Goal: Transaction & Acquisition: Subscribe to service/newsletter

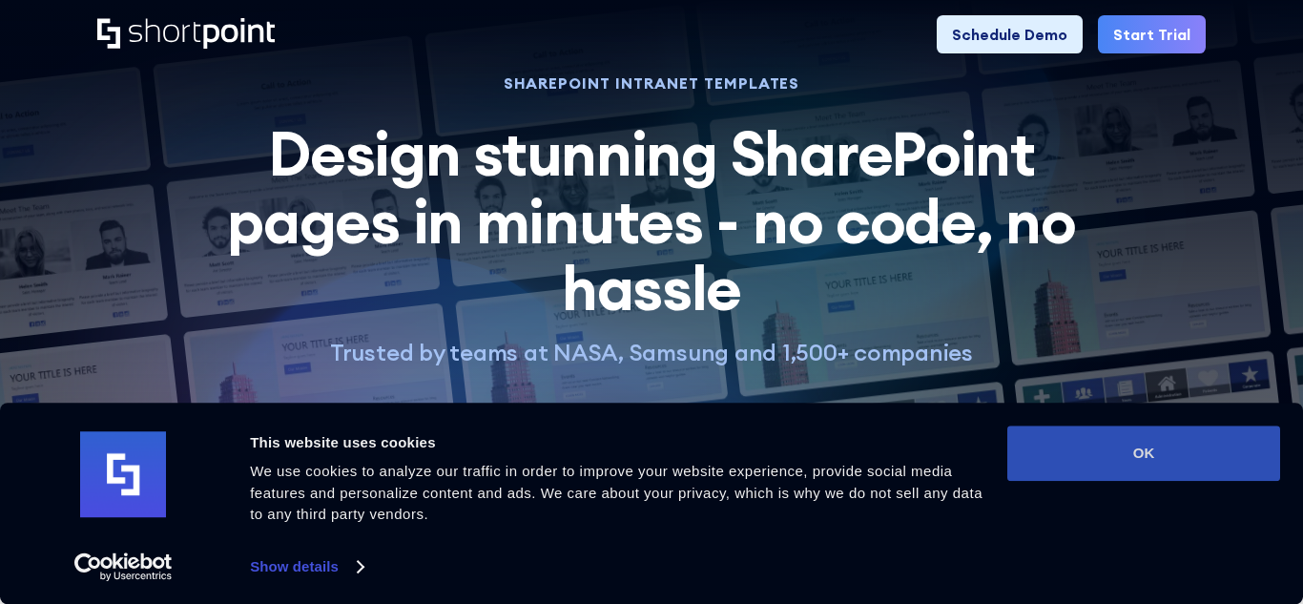
click at [1182, 460] on button "OK" at bounding box center [1144, 453] width 273 height 55
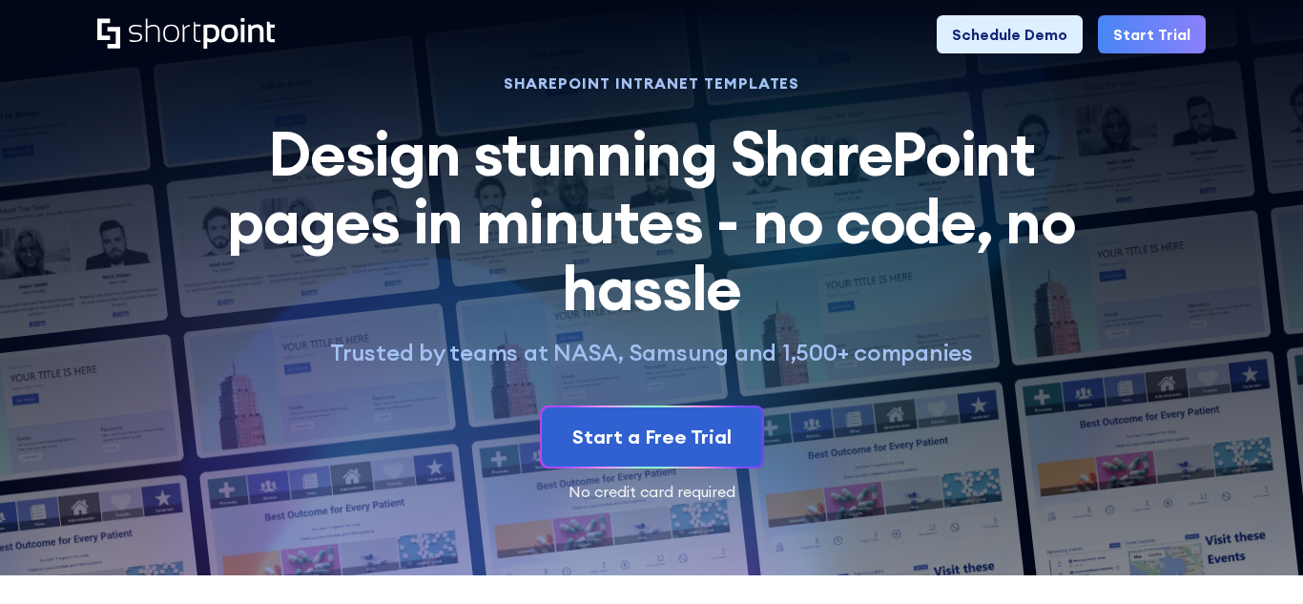
click at [1182, 460] on div "Start a Free Trial No credit card required" at bounding box center [651, 453] width 1108 height 94
